Goal: Task Accomplishment & Management: Manage account settings

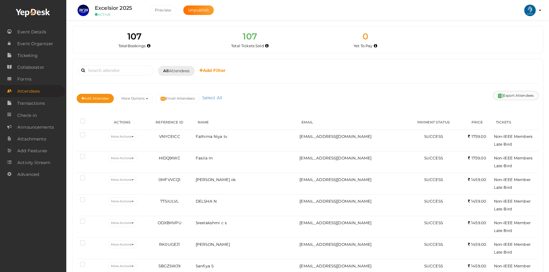
click at [505, 95] on button "Export Attendees" at bounding box center [516, 95] width 46 height 9
click at [113, 69] on input at bounding box center [115, 70] width 75 height 10
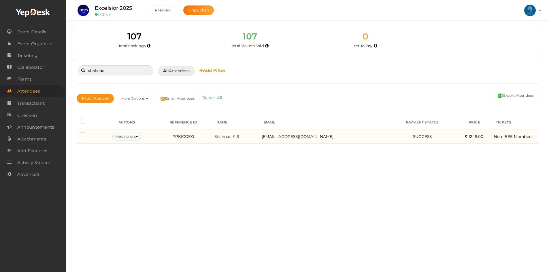
type input "shahnas"
click at [137, 135] on button "More Actions" at bounding box center [126, 137] width 29 height 8
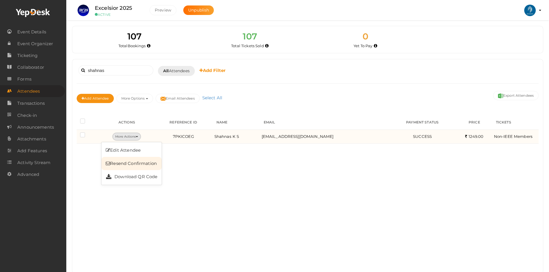
click at [137, 164] on link "Resend Confirmation" at bounding box center [131, 163] width 60 height 13
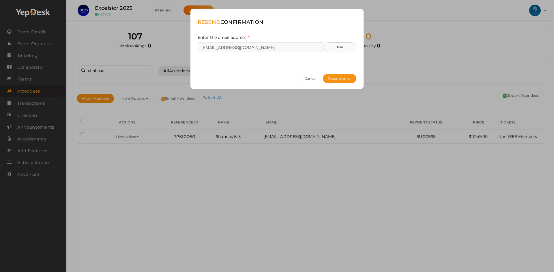
click at [329, 49] on button "Edit" at bounding box center [340, 47] width 32 height 10
click at [229, 49] on input "[EMAIL_ADDRESS][DOMAIN_NAME]" at bounding box center [249, 47] width 104 height 10
type input "[EMAIL_ADDRESS][DOMAIN_NAME]"
click at [343, 49] on button "Save" at bounding box center [342, 47] width 27 height 10
click at [340, 75] on button "Resend email" at bounding box center [339, 78] width 33 height 9
